Goal: Information Seeking & Learning: Learn about a topic

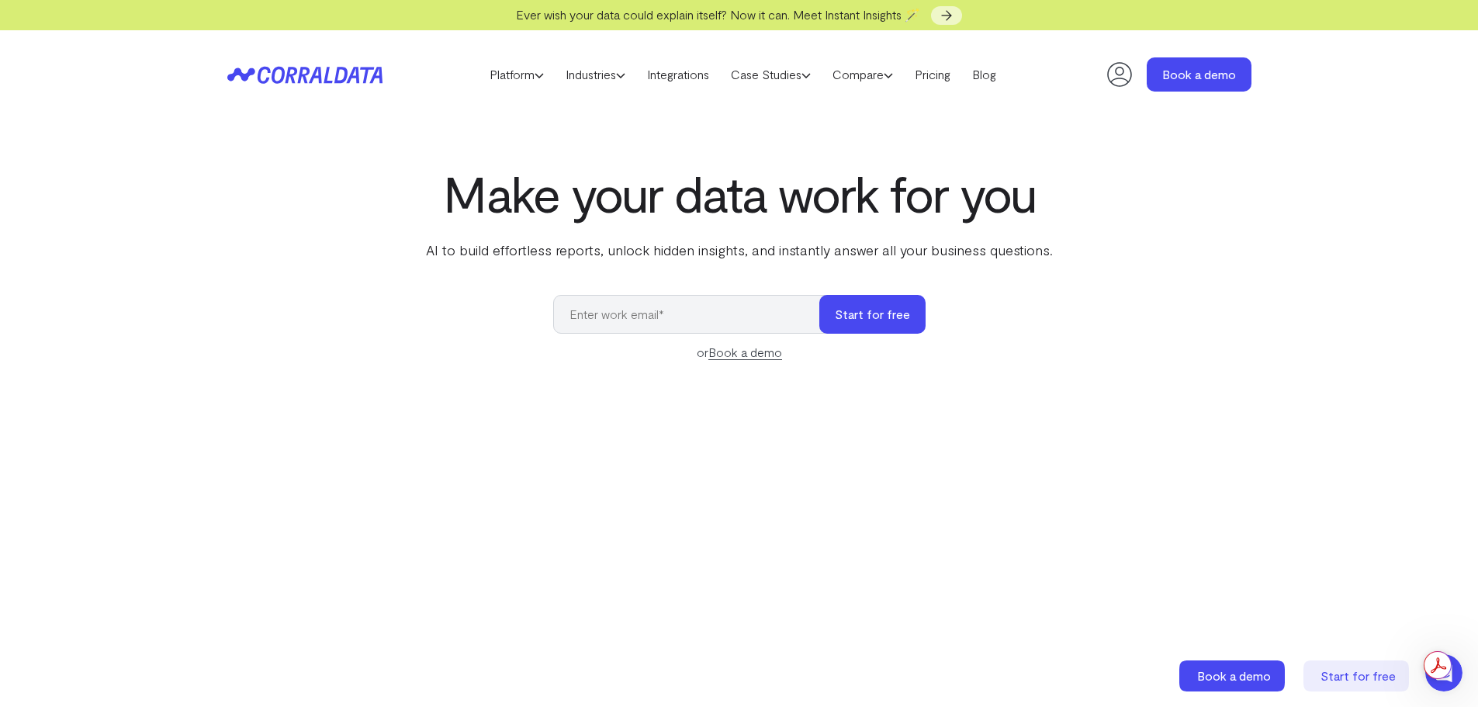
click at [328, 192] on div "Make your data work for you AI to build effortless reports, unlock hidden insig…" at bounding box center [740, 512] width 1118 height 694
click at [535, 75] on icon at bounding box center [539, 75] width 9 height 9
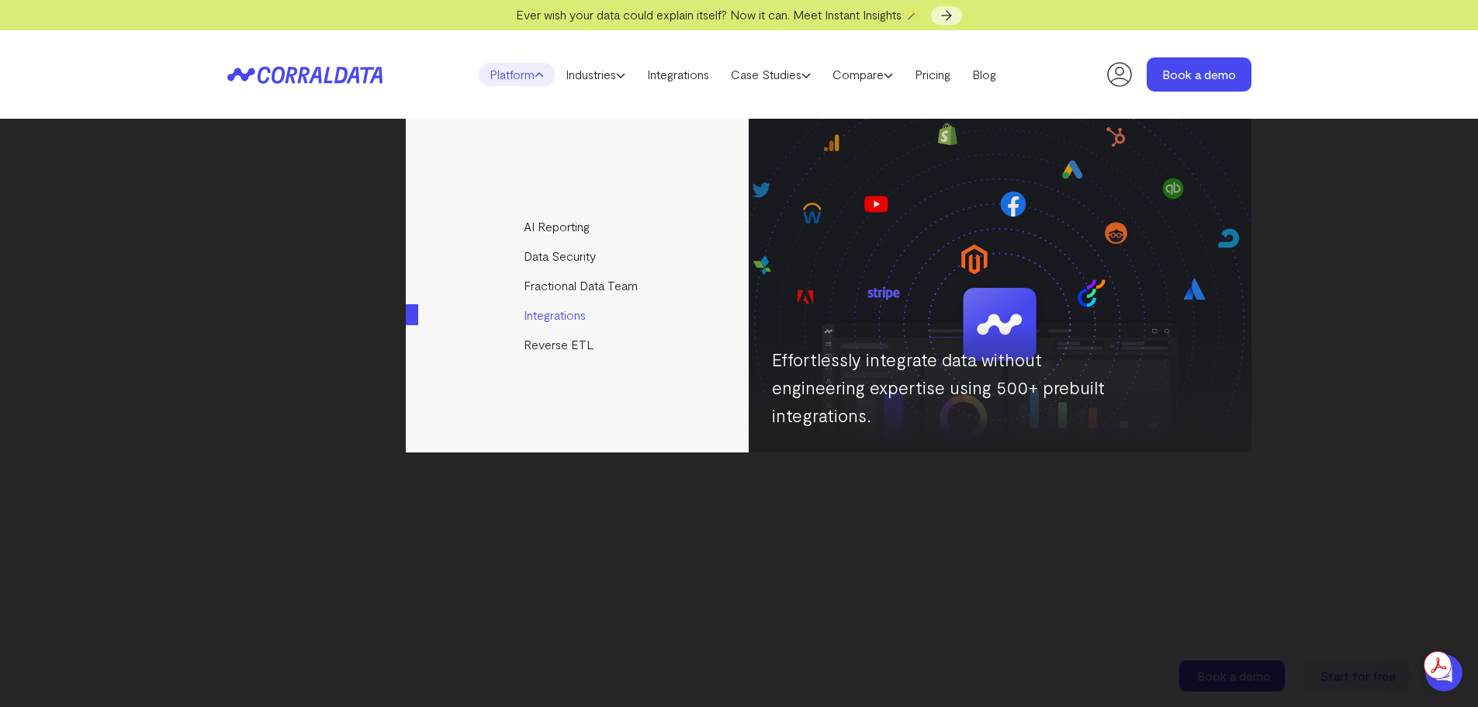
click at [562, 315] on link "Integrations" at bounding box center [578, 314] width 345 height 29
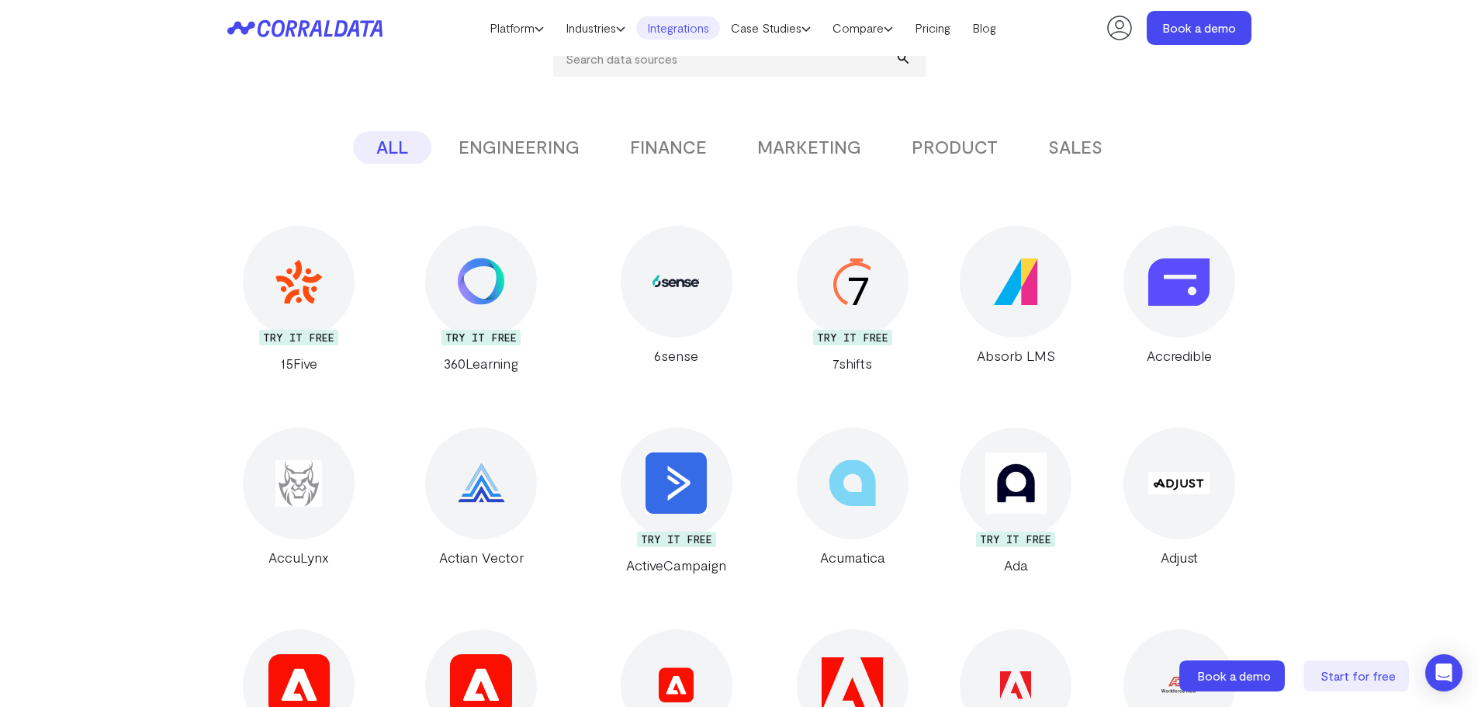
scroll to position [278, 0]
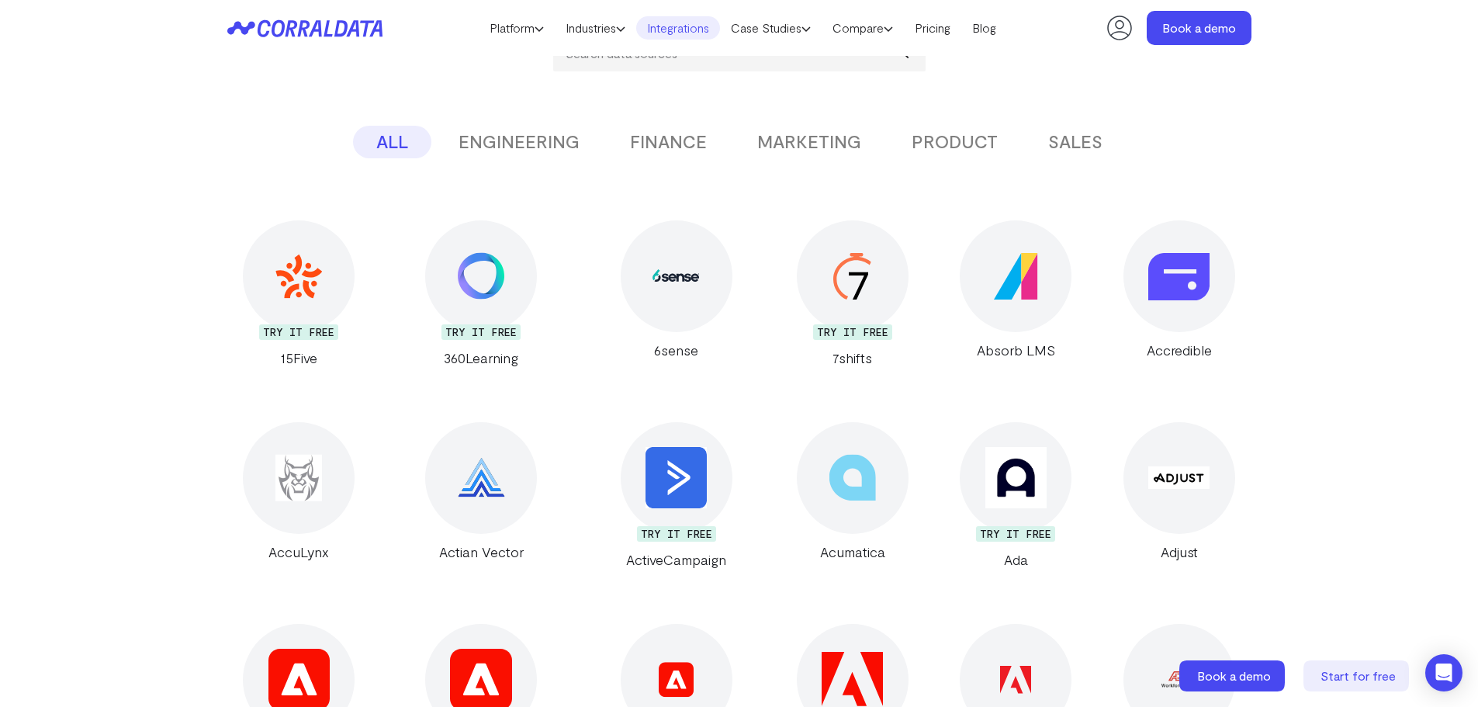
click at [805, 151] on button "MARKETING" at bounding box center [809, 142] width 151 height 33
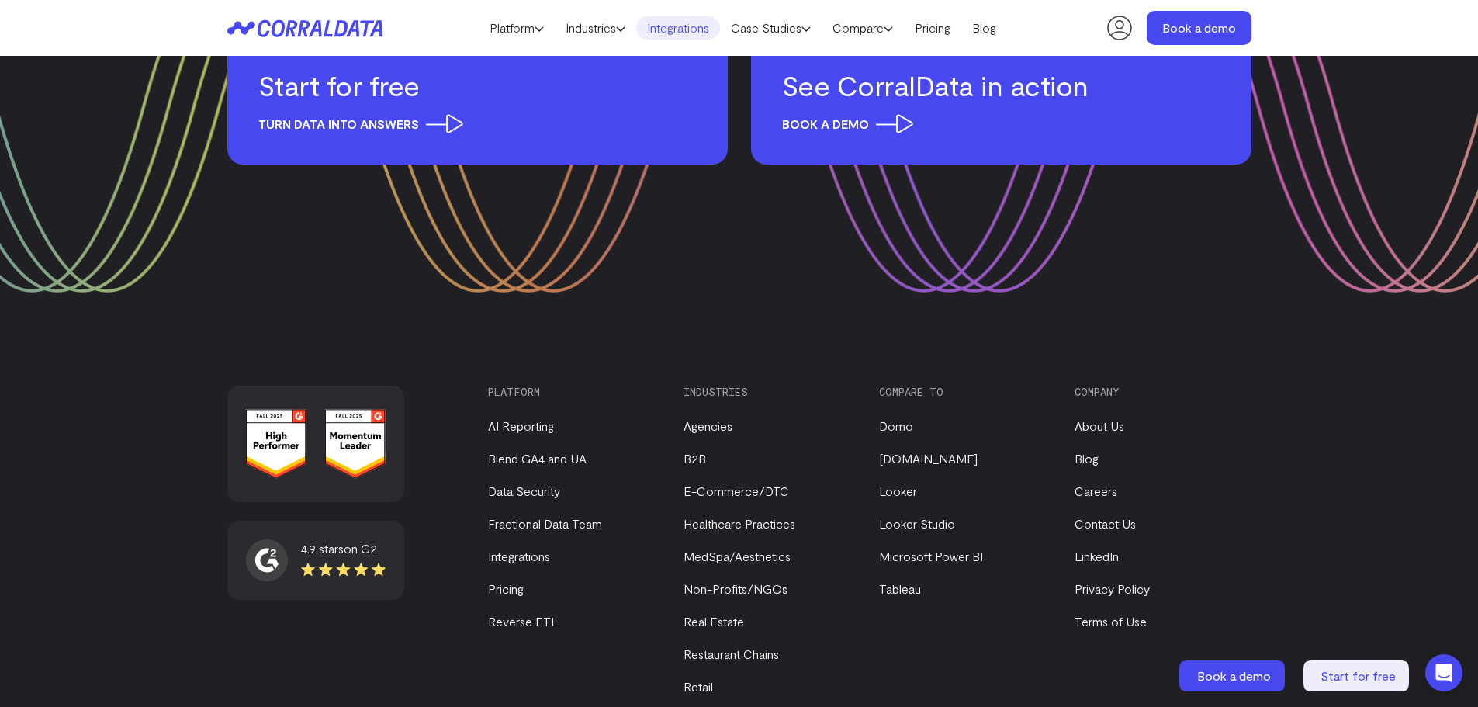
scroll to position [11258, 0]
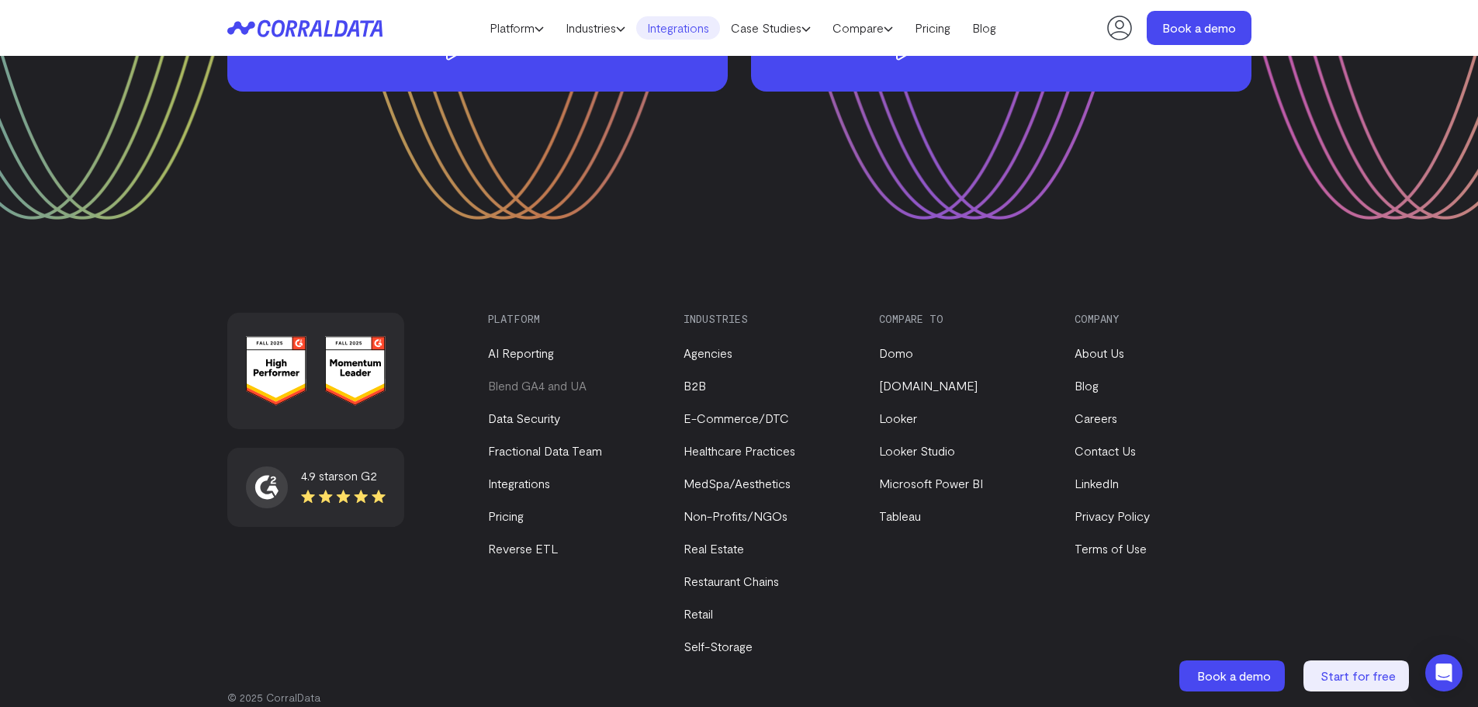
click at [574, 378] on link "Blend GA4 and UA" at bounding box center [537, 385] width 99 height 15
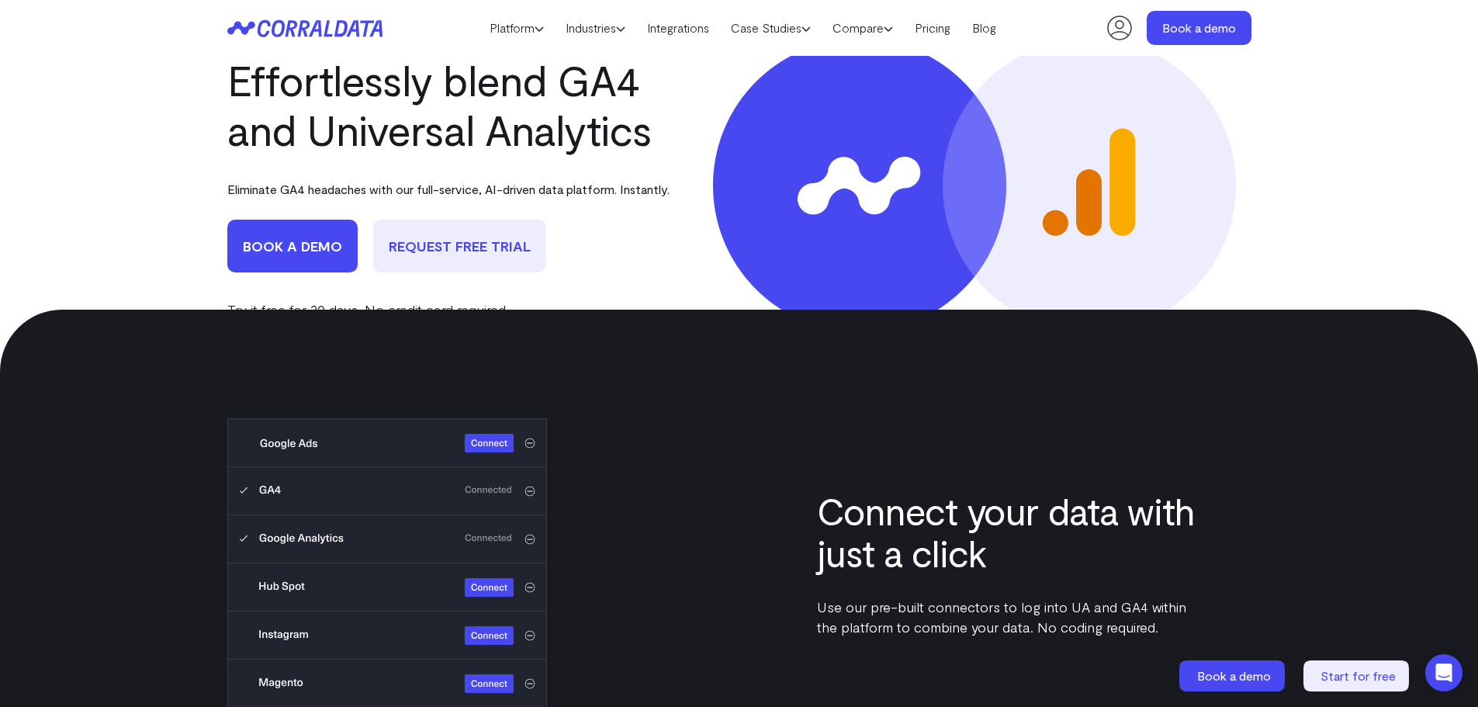
scroll to position [511, 0]
